Goal: Find specific page/section: Find specific page/section

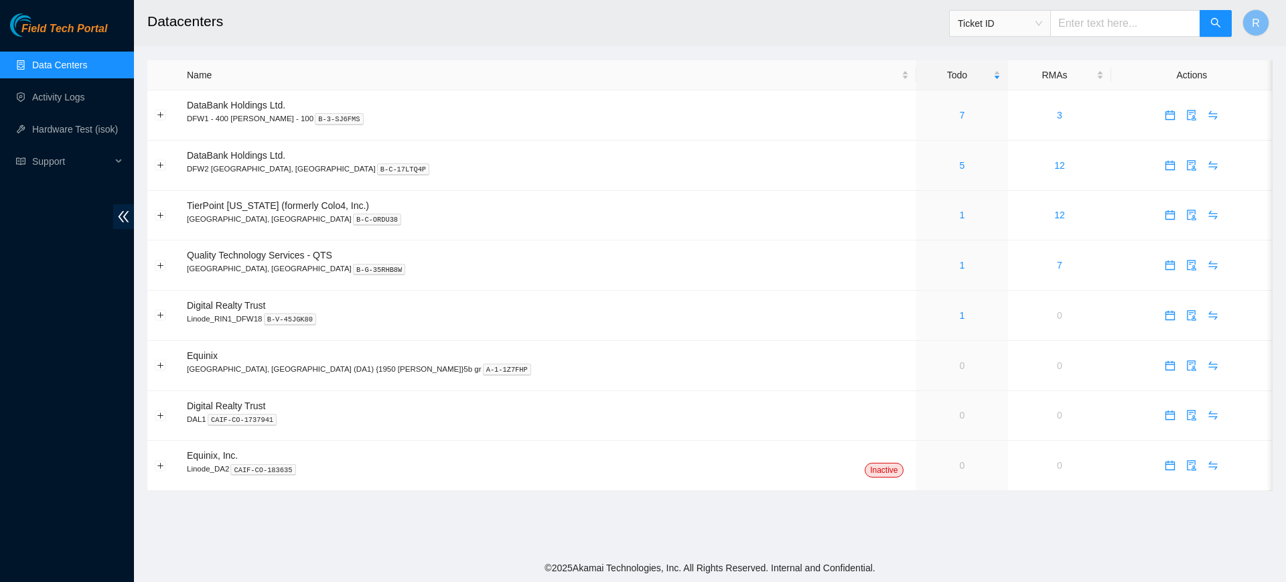
click at [60, 60] on link "Data Centers" at bounding box center [59, 65] width 55 height 11
